Goal: Complete application form

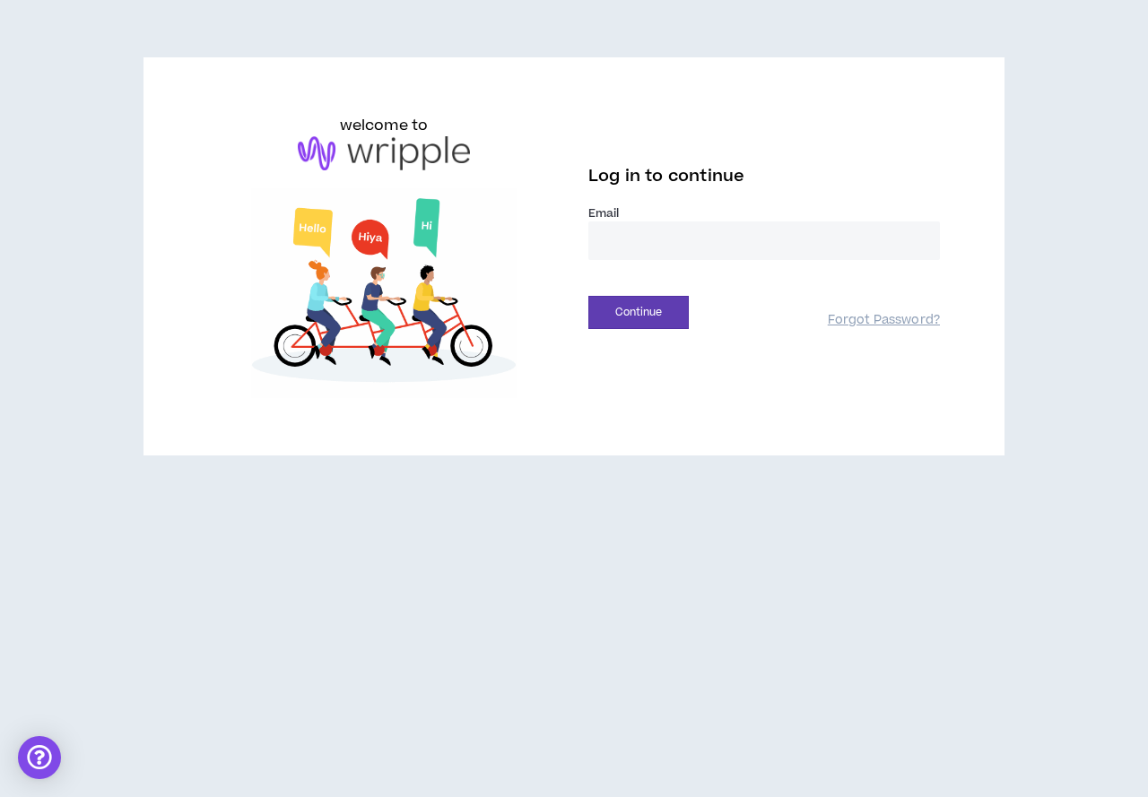
click at [708, 241] on input "email" at bounding box center [763, 240] width 351 height 39
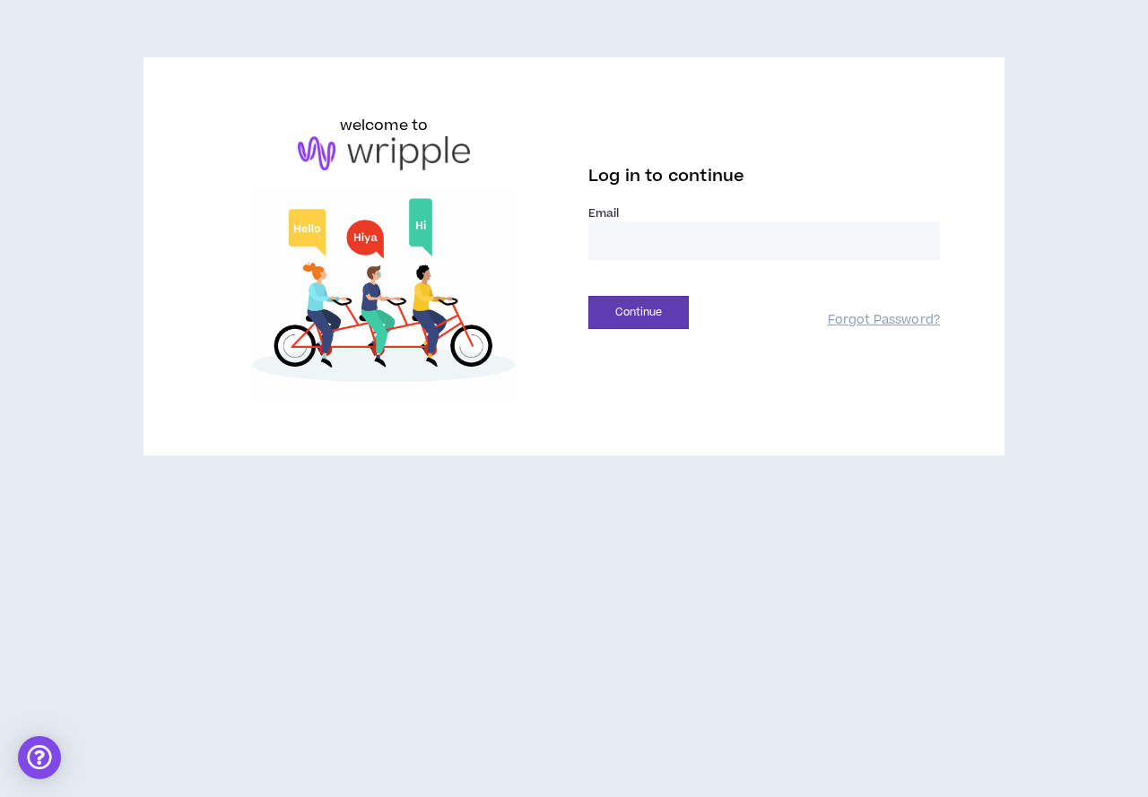
click at [713, 237] on input "email" at bounding box center [763, 240] width 351 height 39
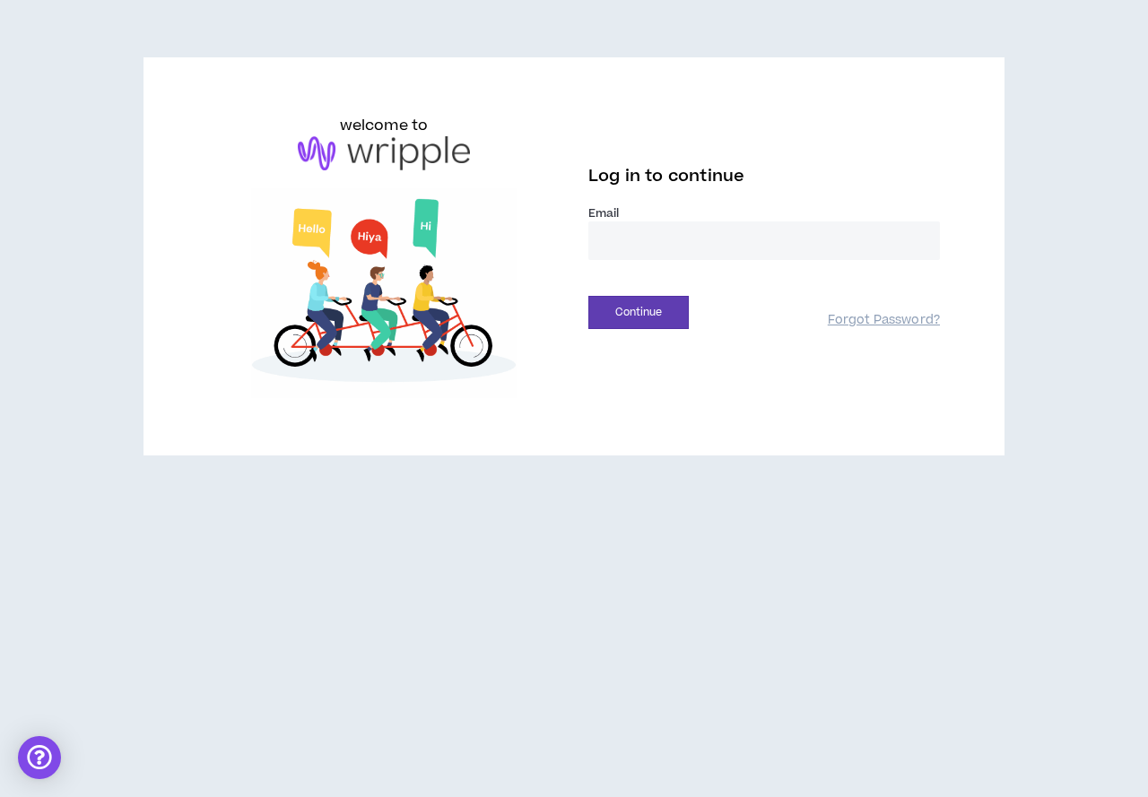
click at [713, 237] on input "email" at bounding box center [763, 240] width 351 height 39
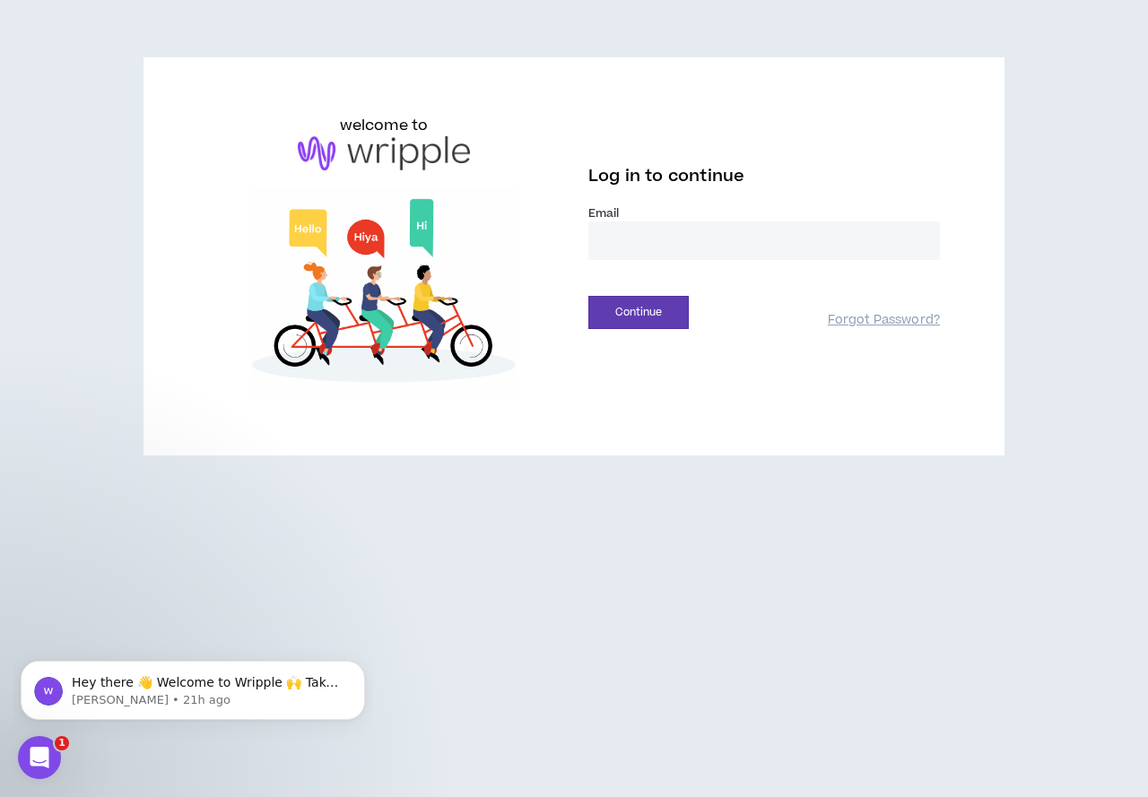
type input "**********"
click at [608, 314] on button "Continue" at bounding box center [638, 312] width 100 height 33
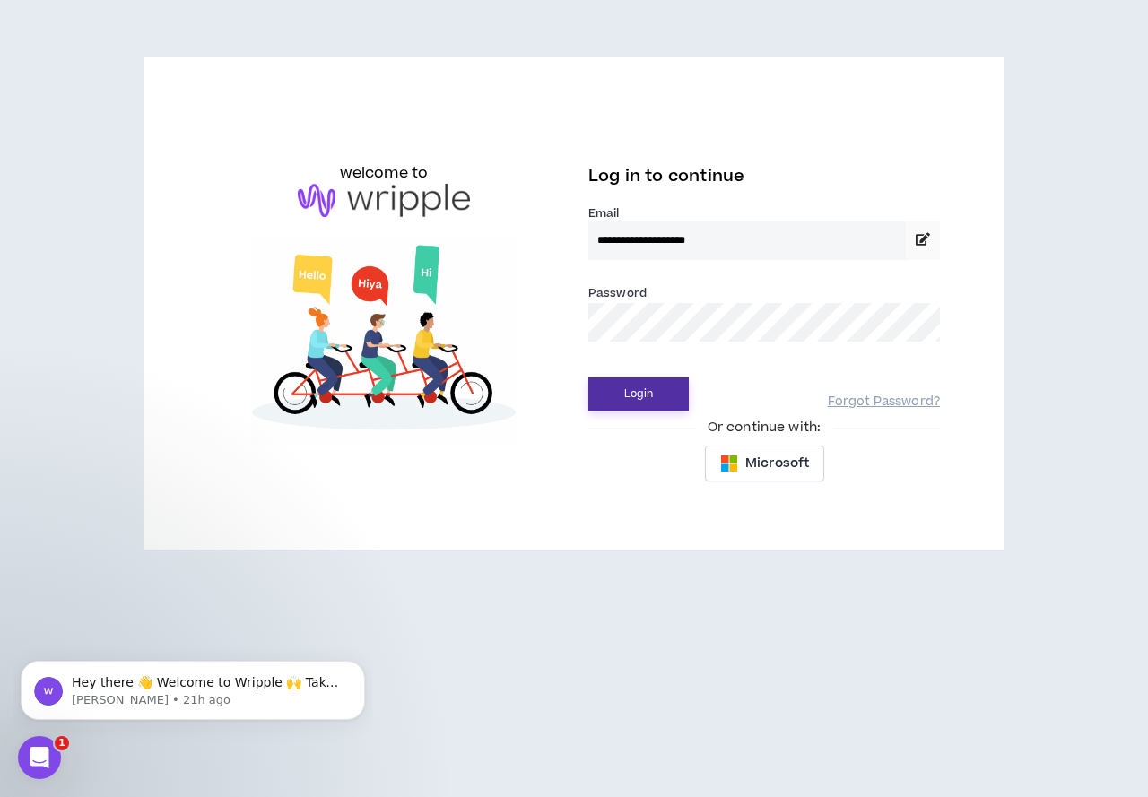
click at [669, 387] on button "Login" at bounding box center [638, 393] width 100 height 33
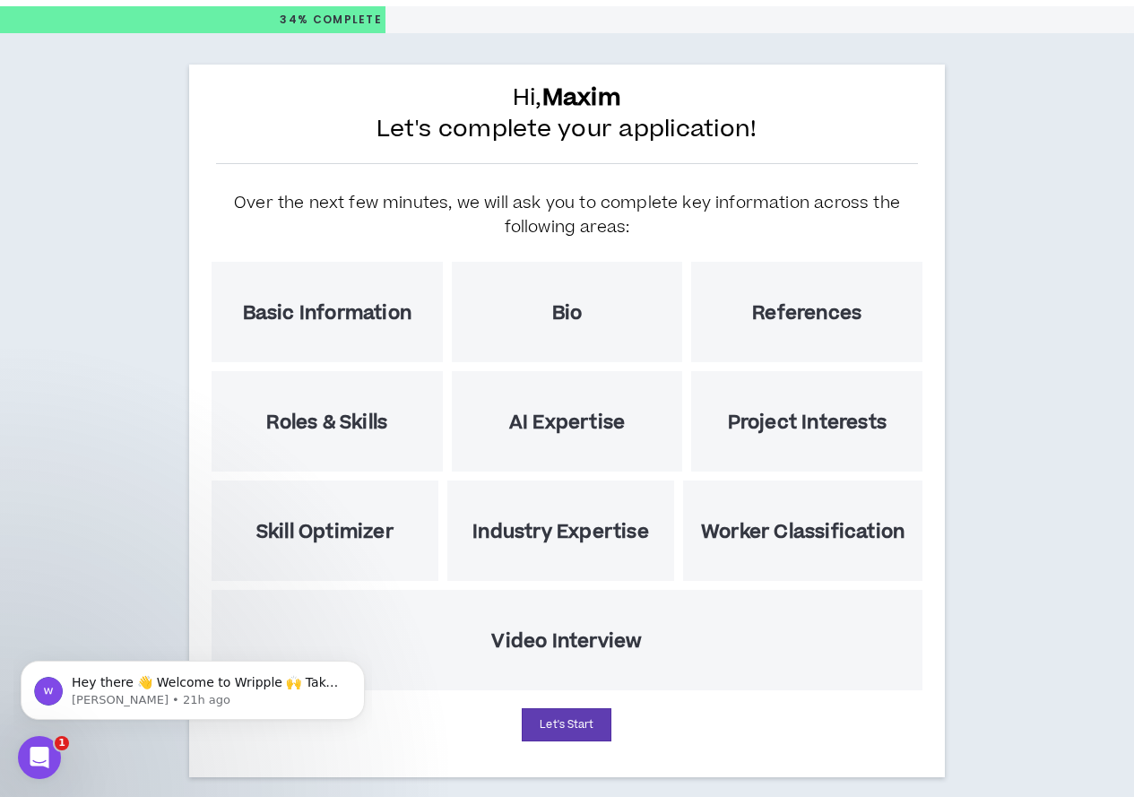
scroll to position [68, 0]
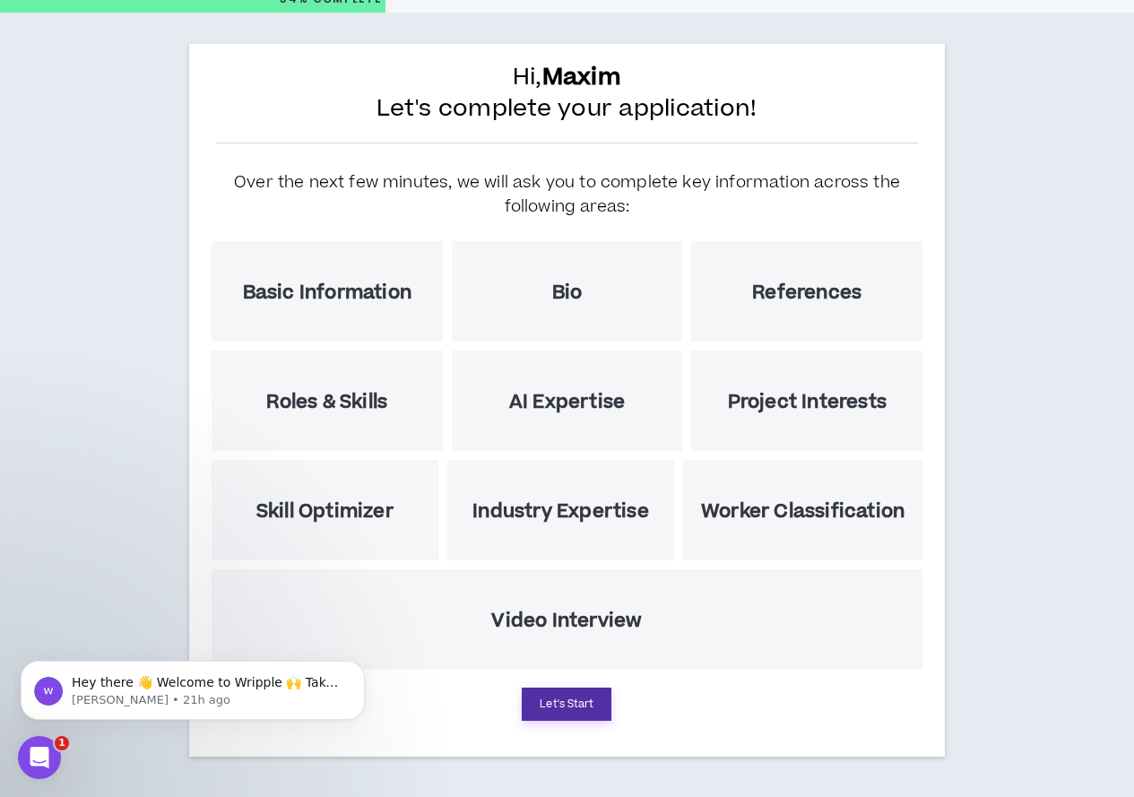
click at [562, 704] on button "Let's Start" at bounding box center [567, 704] width 90 height 33
select select "US"
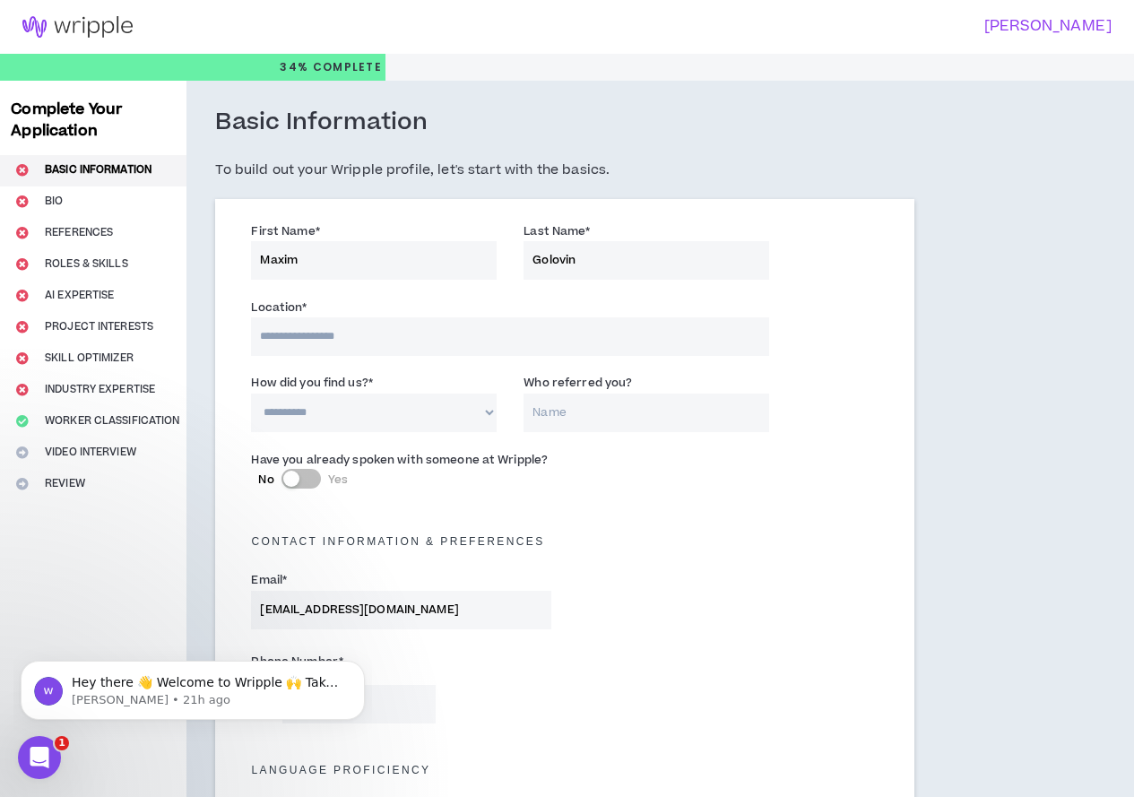
click at [117, 38] on link at bounding box center [77, 27] width 155 height 54
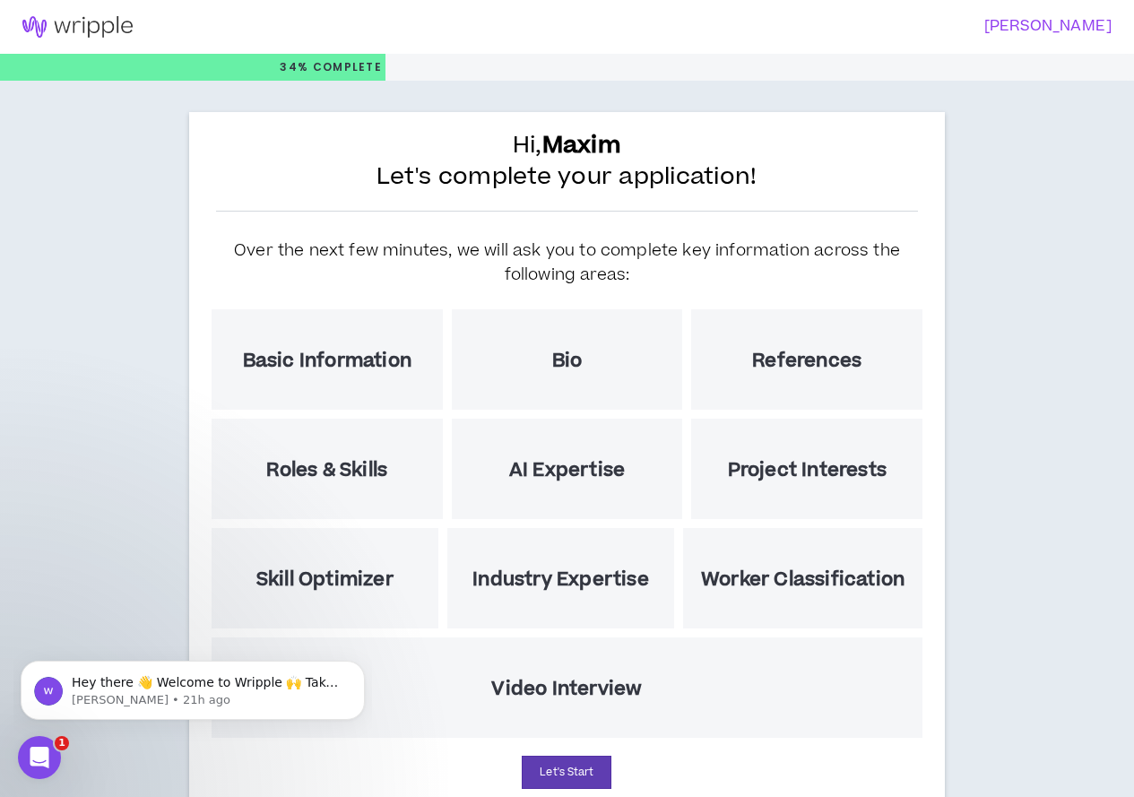
click at [774, 481] on h5 "Project Interests" at bounding box center [807, 470] width 159 height 22
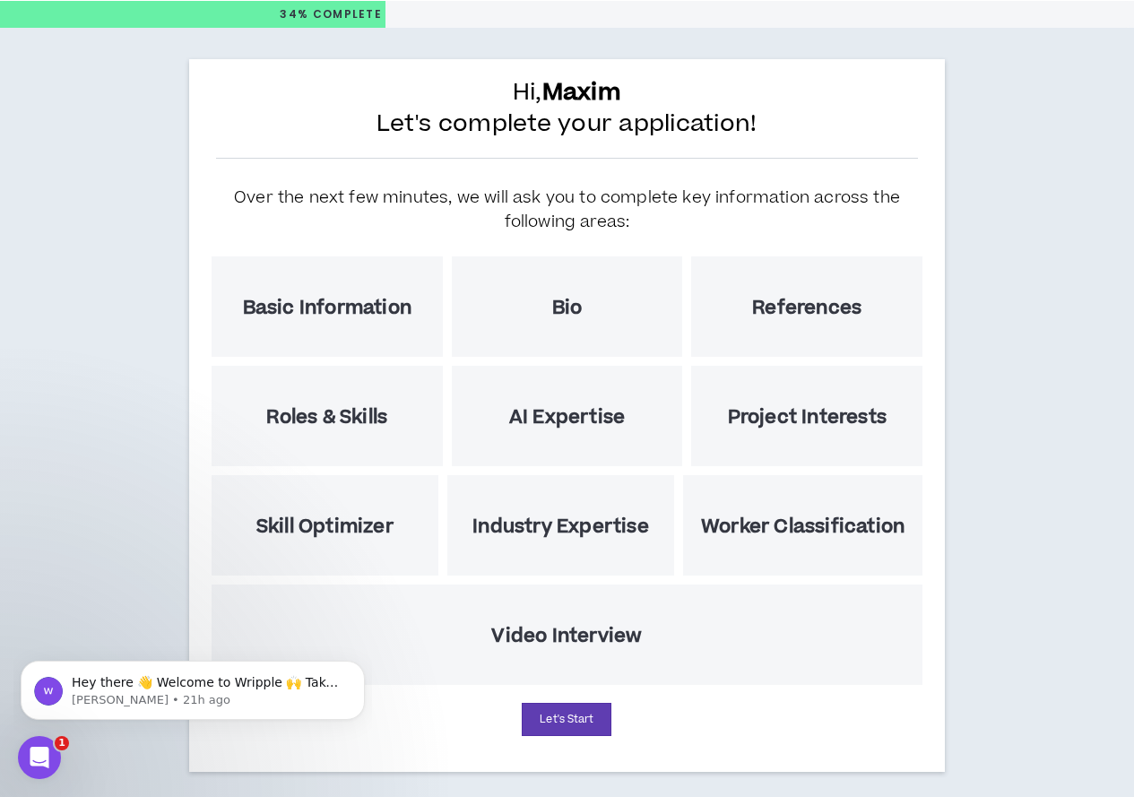
scroll to position [68, 0]
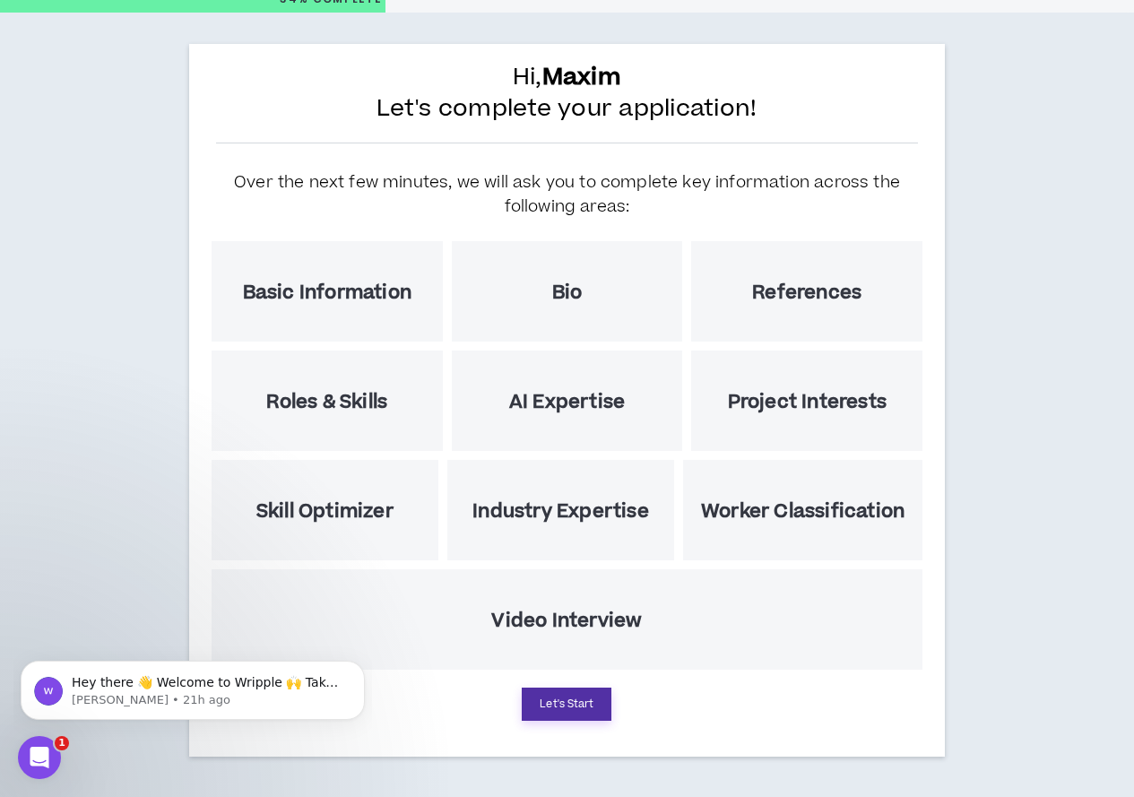
click at [562, 706] on button "Let's Start" at bounding box center [567, 704] width 90 height 33
select select "US"
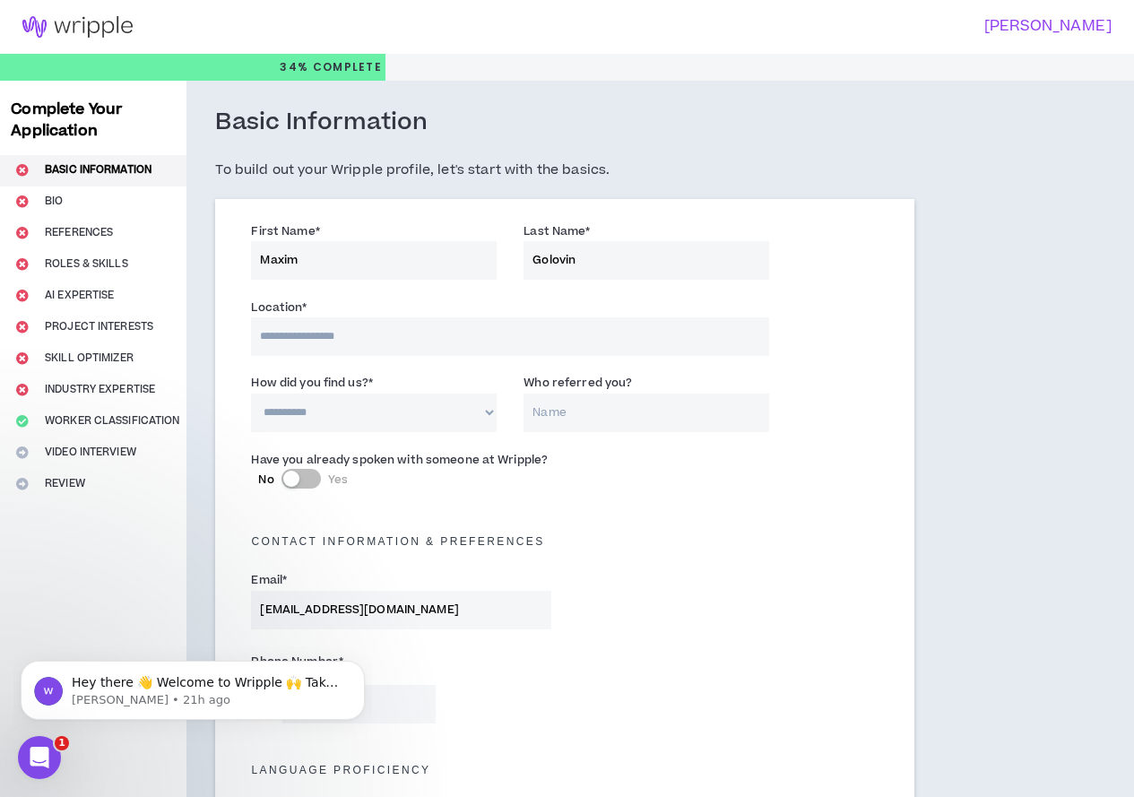
click at [112, 18] on img at bounding box center [77, 27] width 155 height 22
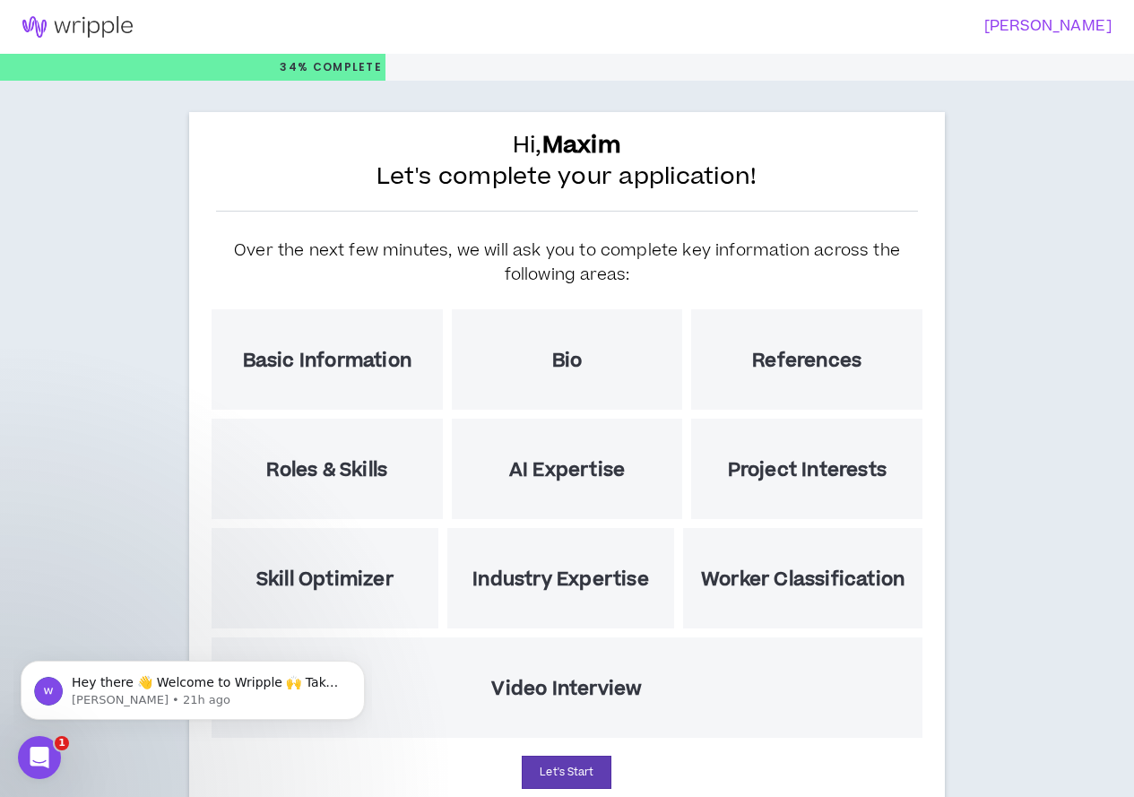
click at [105, 24] on img at bounding box center [77, 27] width 155 height 22
